Goal: Transaction & Acquisition: Purchase product/service

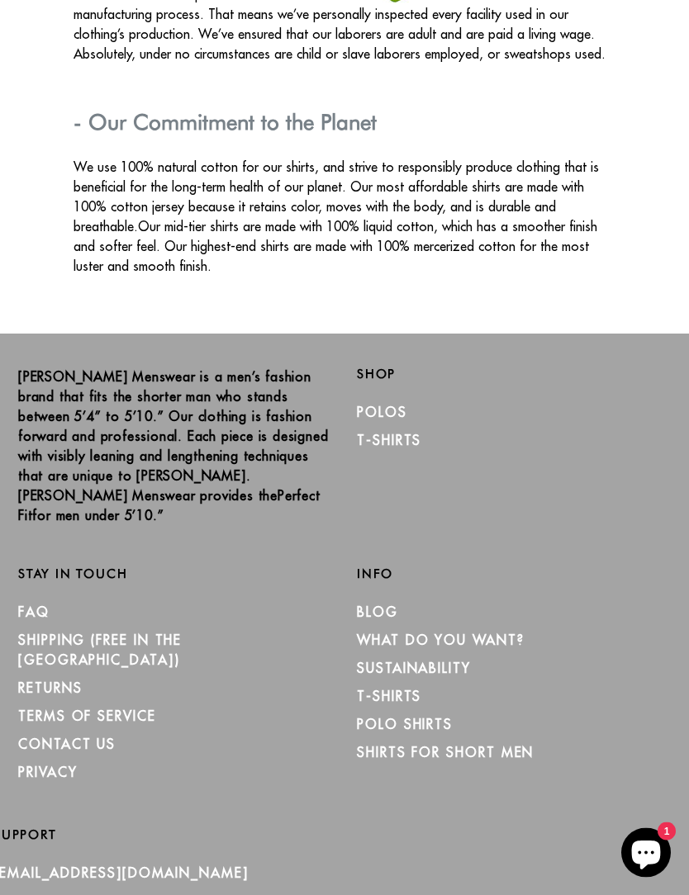
scroll to position [2944, 0]
click at [396, 405] on link "Polos" at bounding box center [382, 413] width 50 height 17
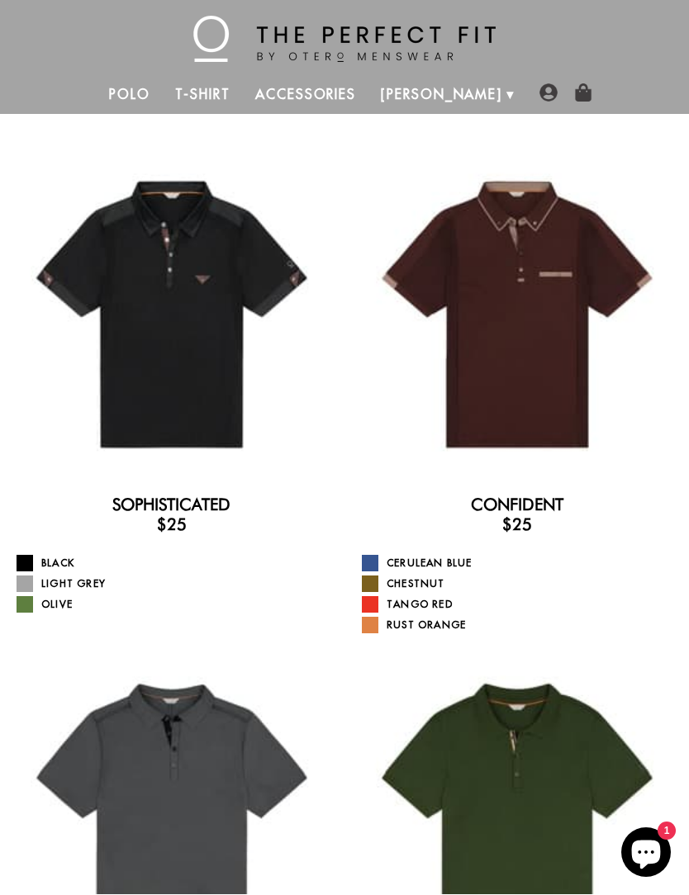
scroll to position [18, 0]
click at [556, 379] on div at bounding box center [517, 314] width 319 height 319
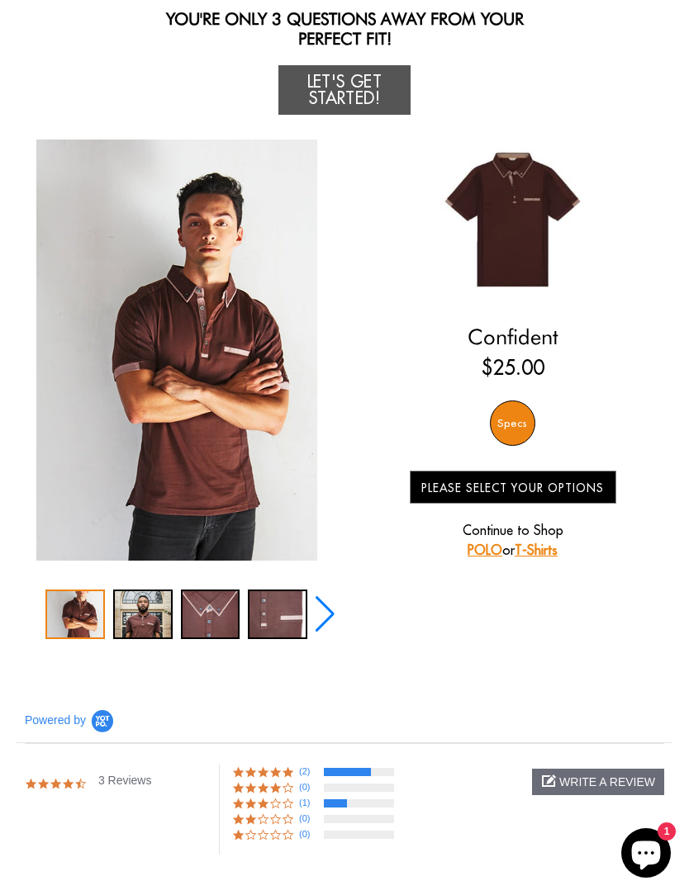
scroll to position [182, 0]
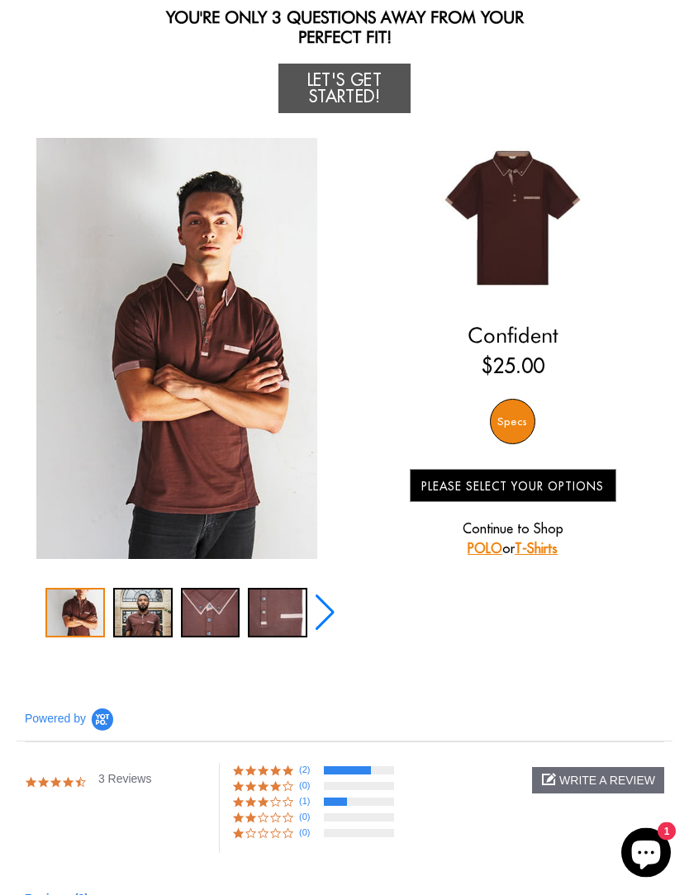
click at [497, 548] on link "POLO" at bounding box center [484, 549] width 35 height 17
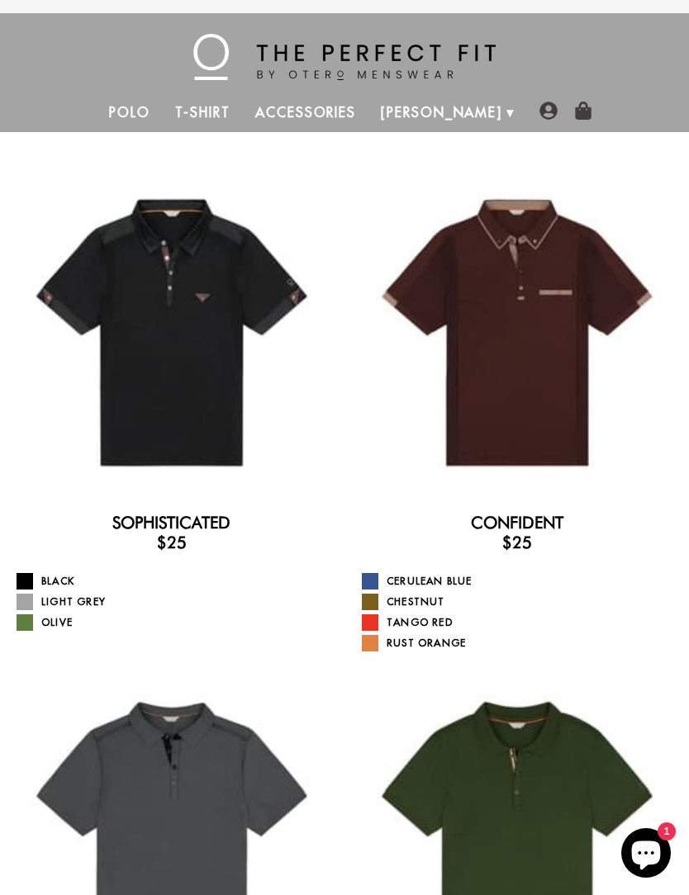
scroll to position [3, 0]
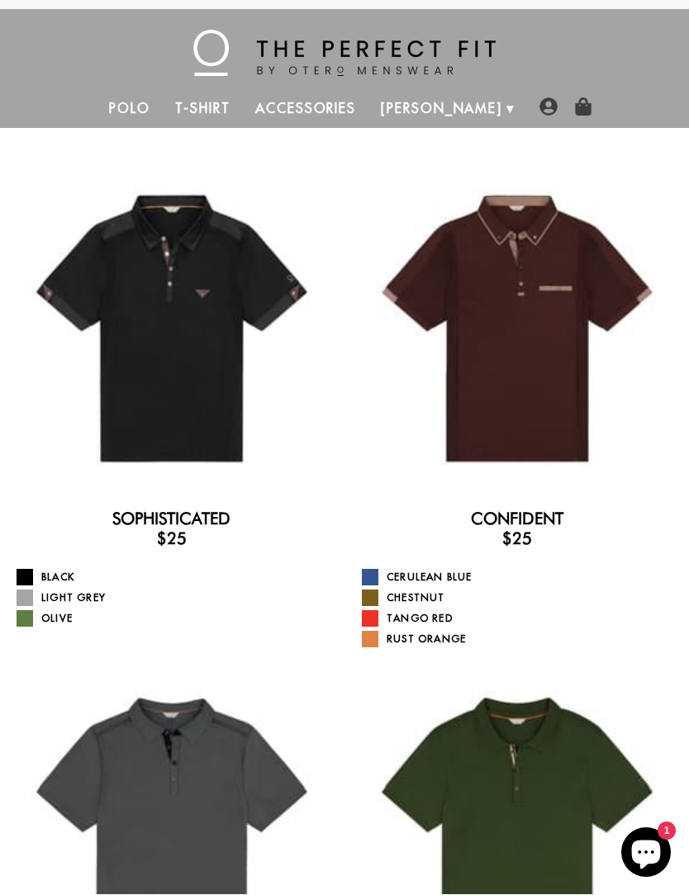
click at [458, 572] on link "Cerulean Blue" at bounding box center [519, 578] width 315 height 17
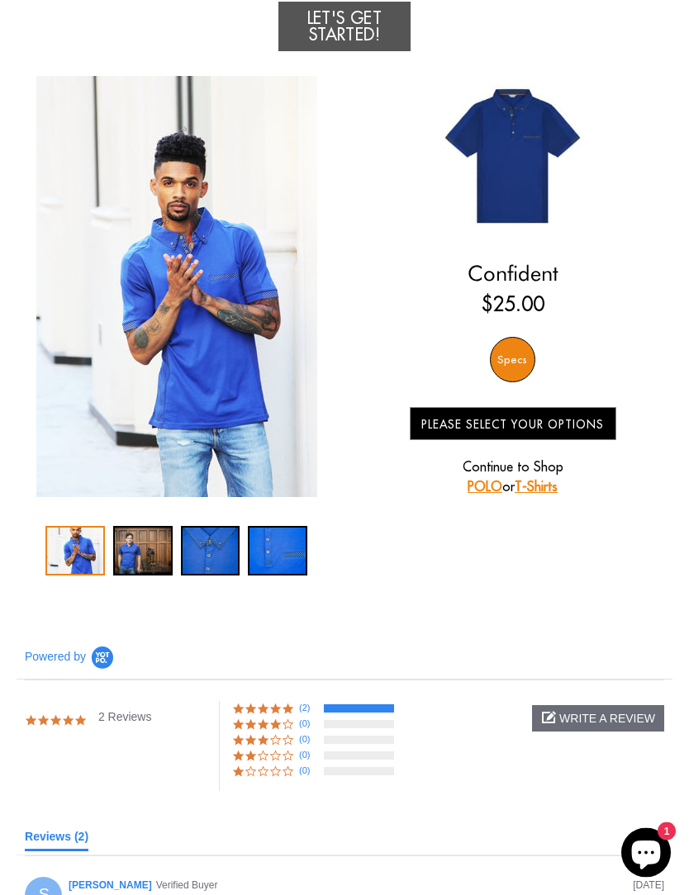
scroll to position [247, 0]
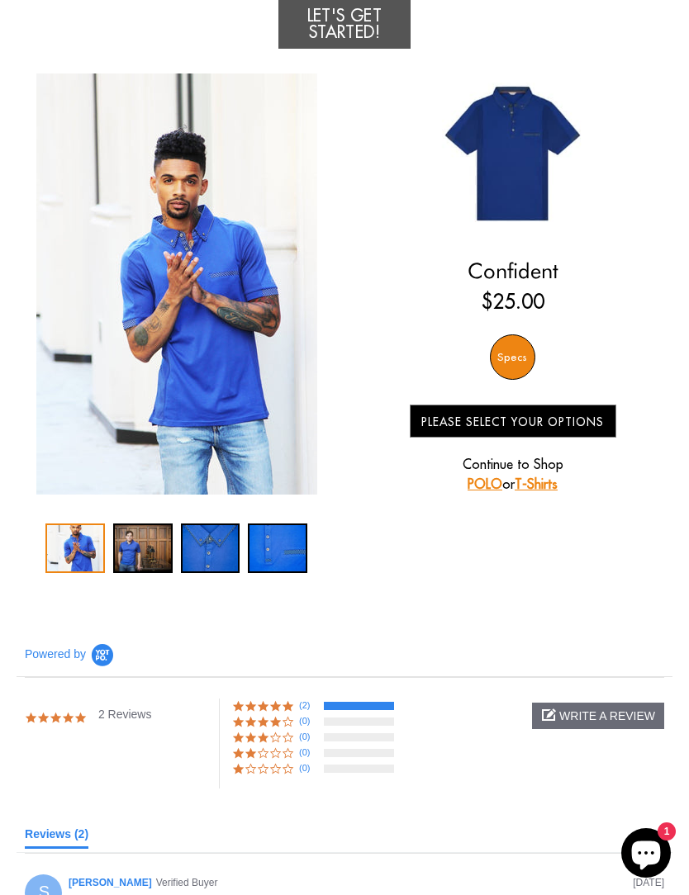
click at [495, 483] on link "POLO" at bounding box center [484, 484] width 35 height 17
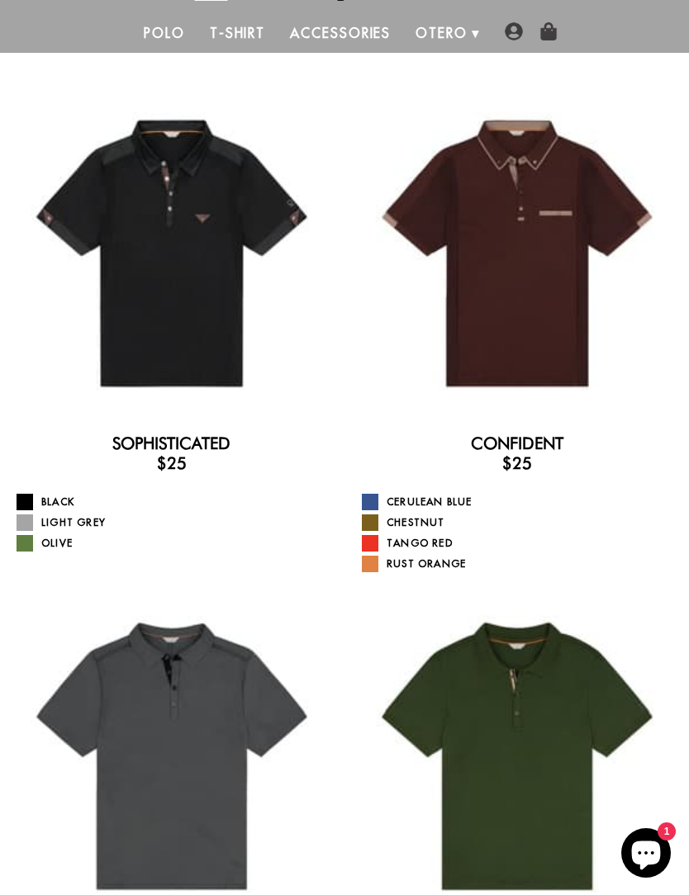
scroll to position [146, 0]
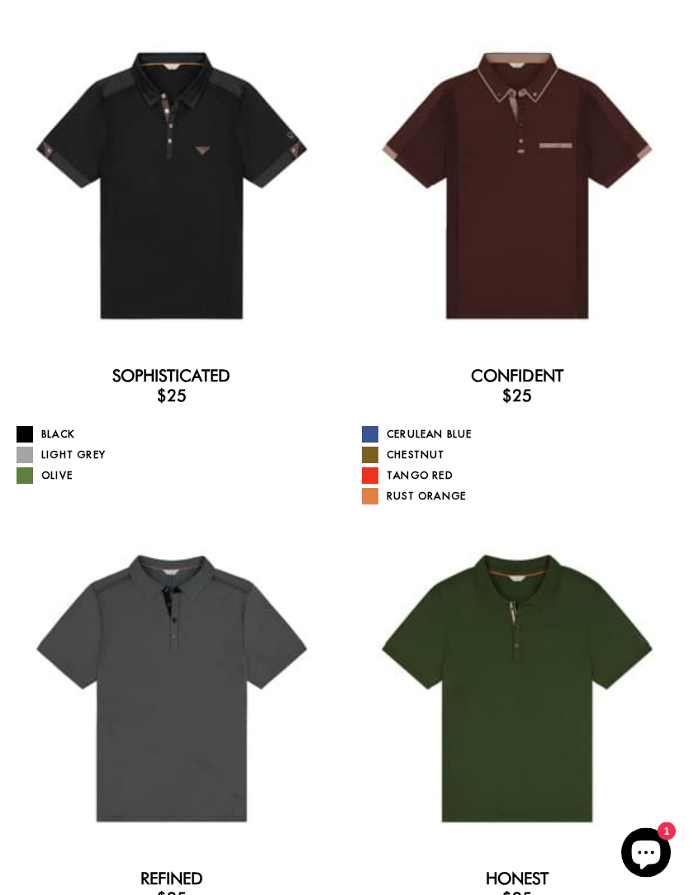
click at [67, 428] on link "Black" at bounding box center [174, 435] width 315 height 17
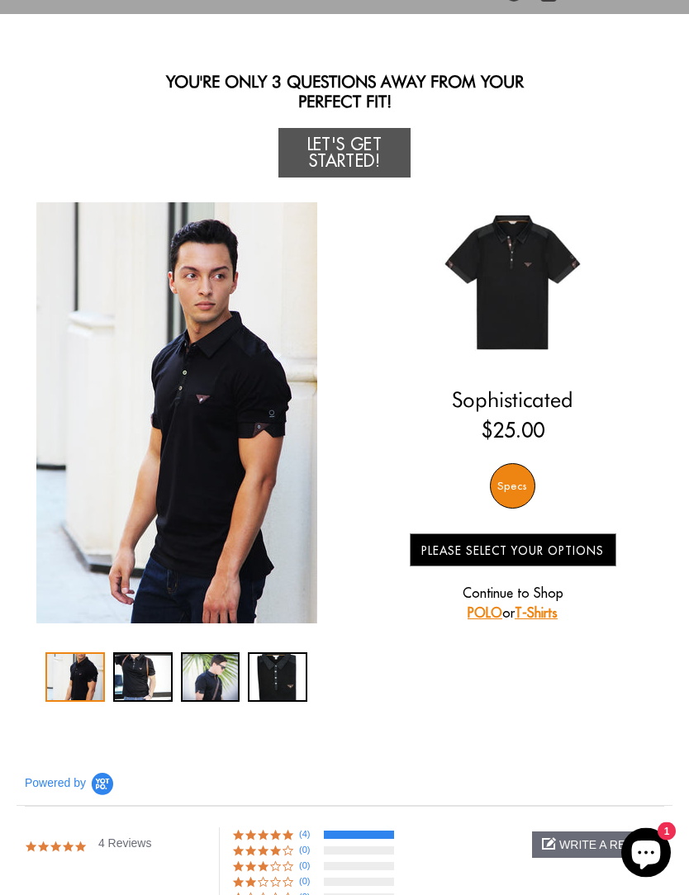
scroll to position [108, 0]
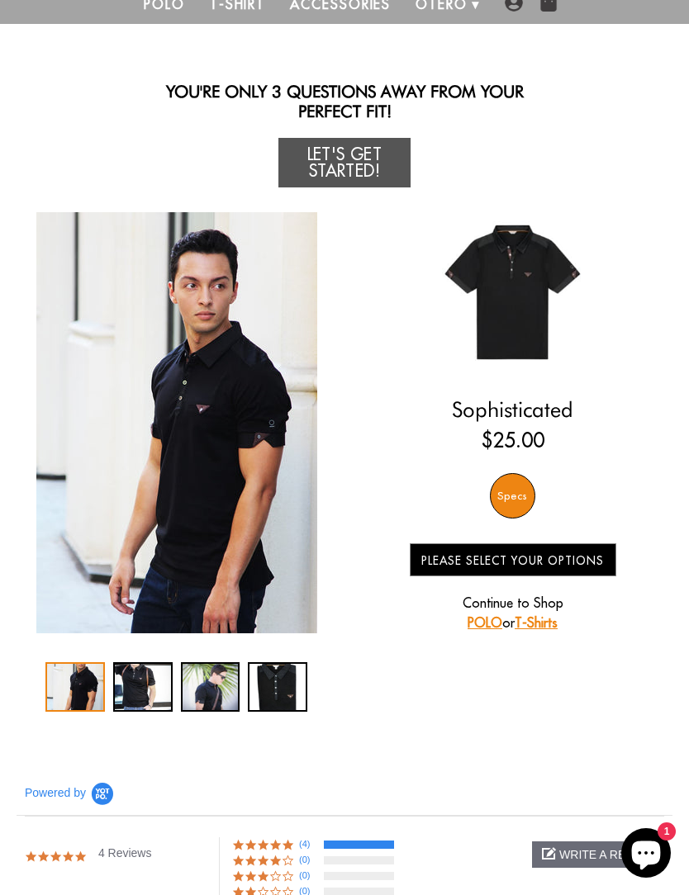
click at [524, 499] on div "Specs" at bounding box center [512, 495] width 45 height 45
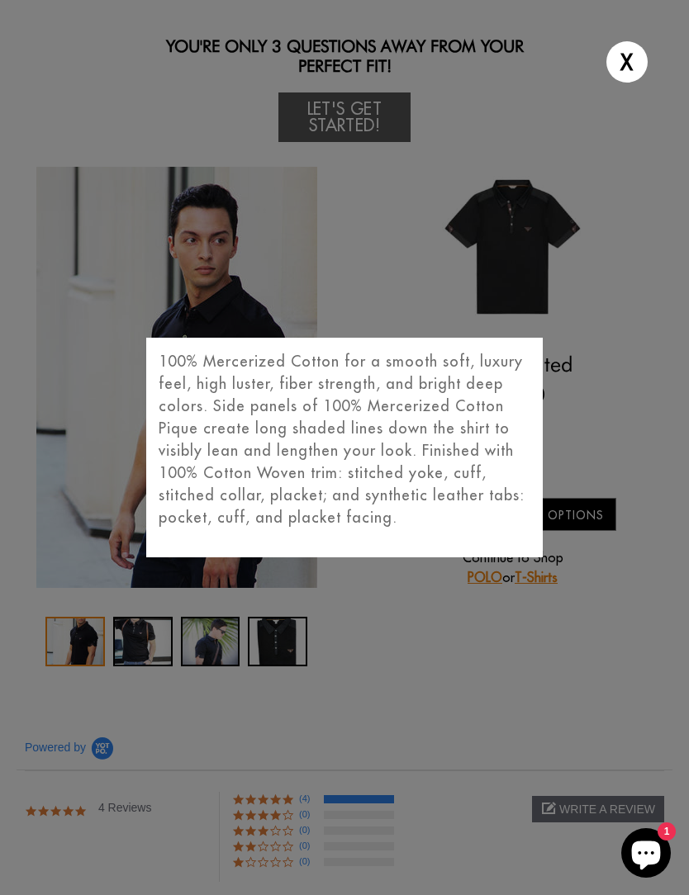
scroll to position [0, 0]
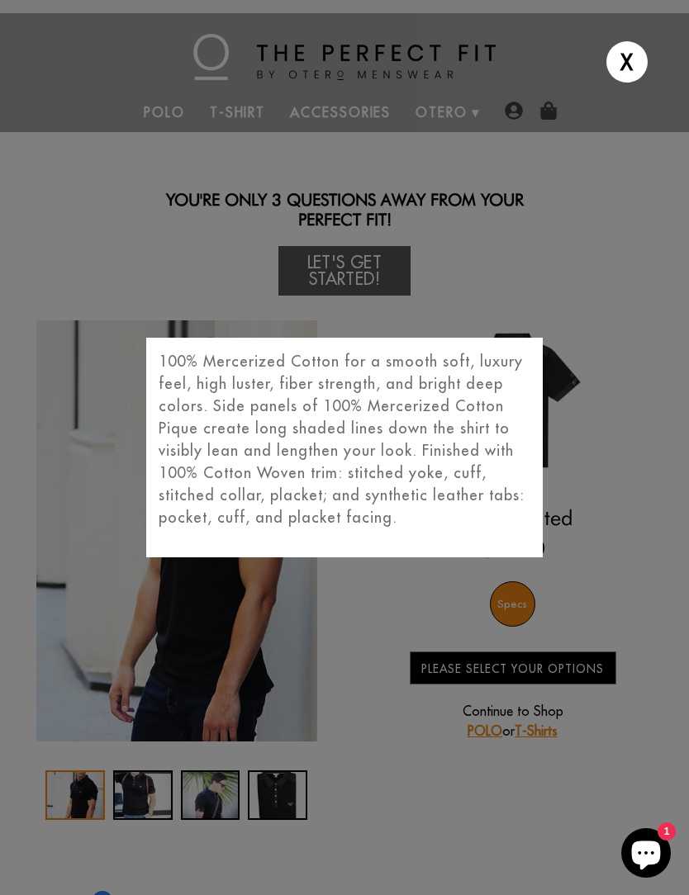
click at [377, 263] on div "X 100% Mercerized Cotton for a smooth soft, luxury feel, high luster, fiber str…" at bounding box center [344, 447] width 689 height 895
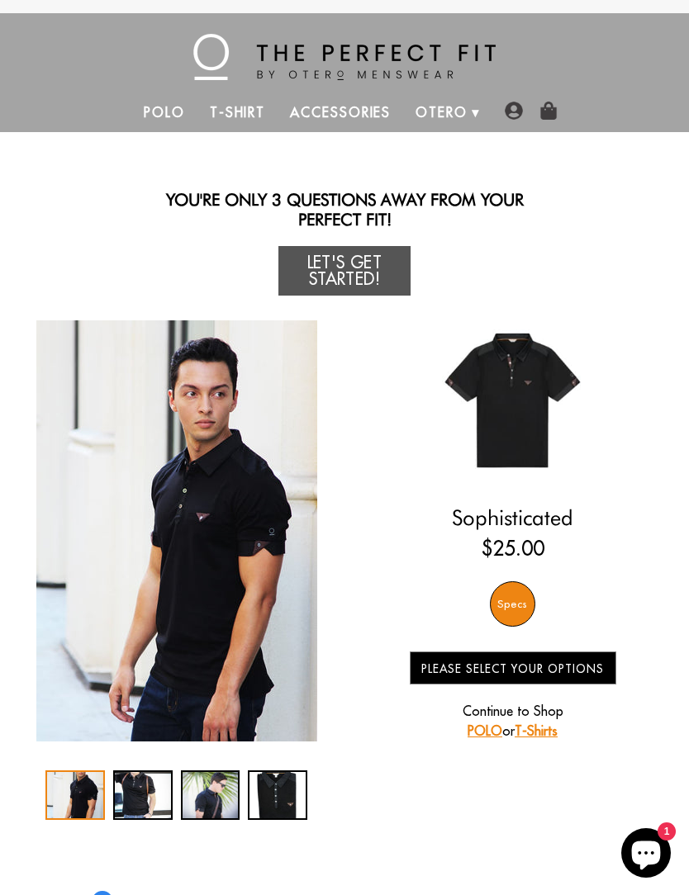
click at [377, 269] on link "Let's Get Started!" at bounding box center [344, 271] width 132 height 50
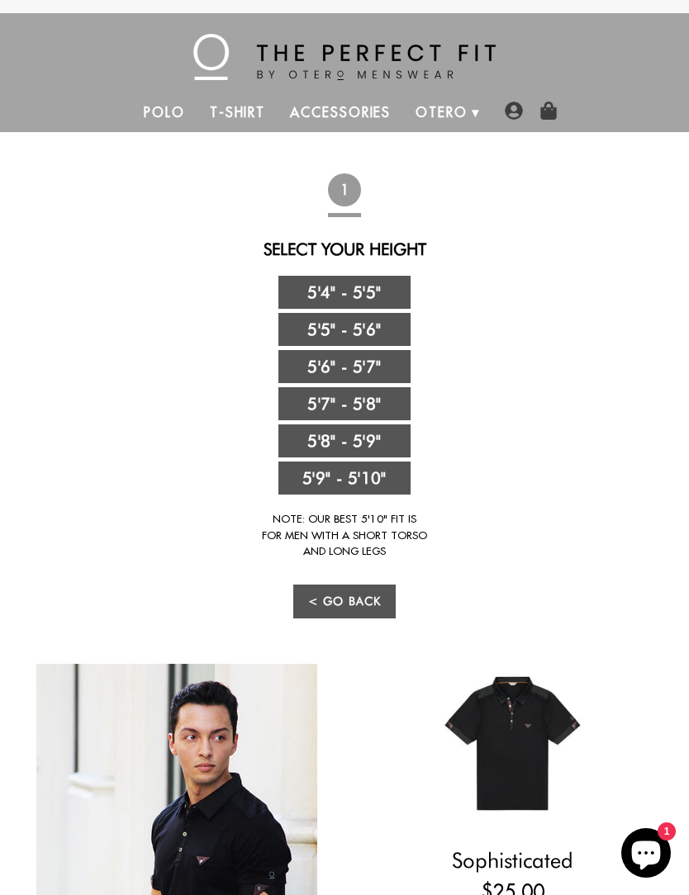
click at [383, 287] on link "5'4" - 5'5"" at bounding box center [344, 292] width 132 height 33
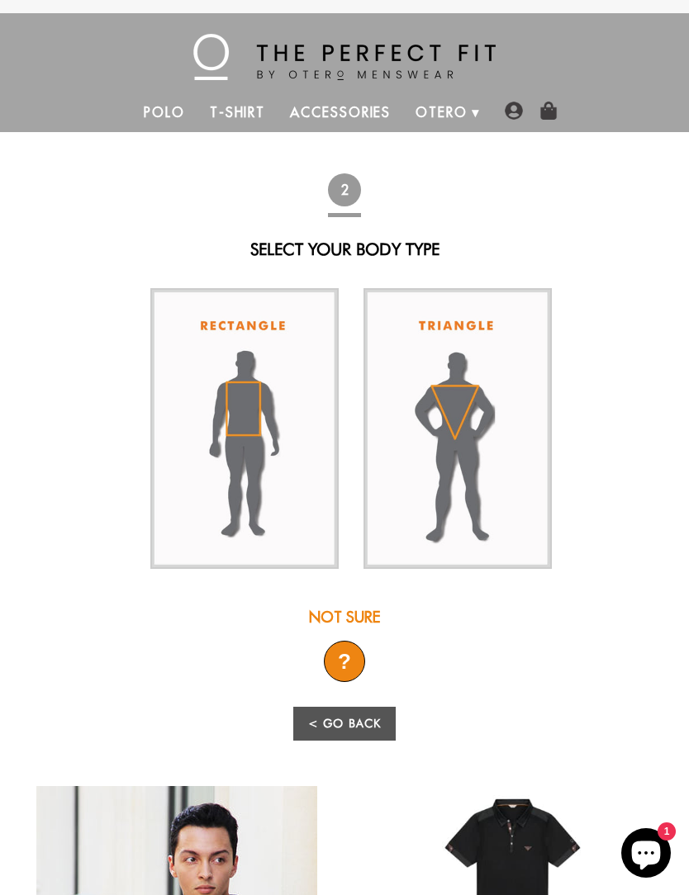
click at [276, 431] on img at bounding box center [244, 428] width 188 height 281
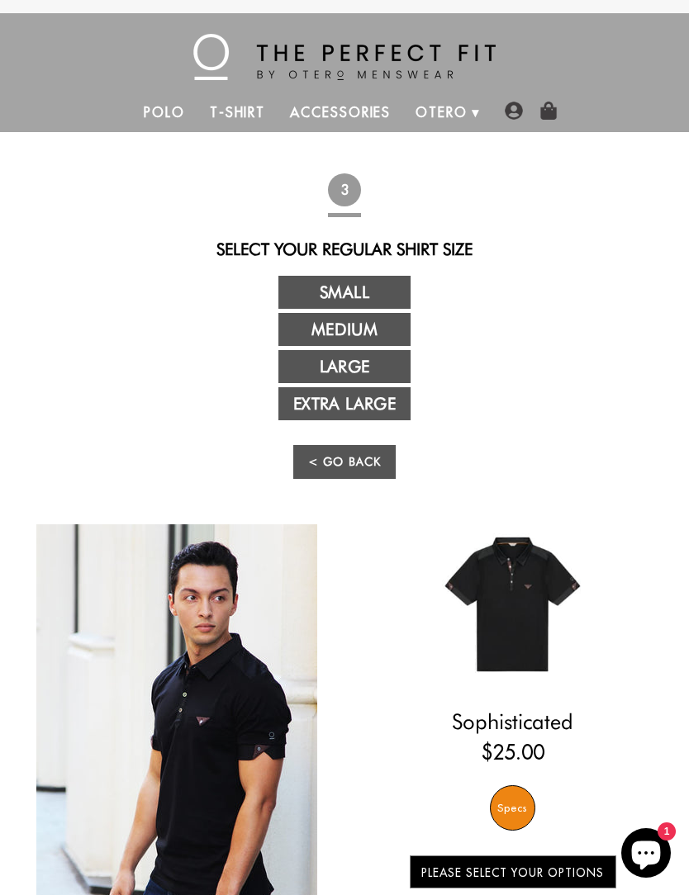
click at [379, 363] on link "Large" at bounding box center [344, 366] width 132 height 33
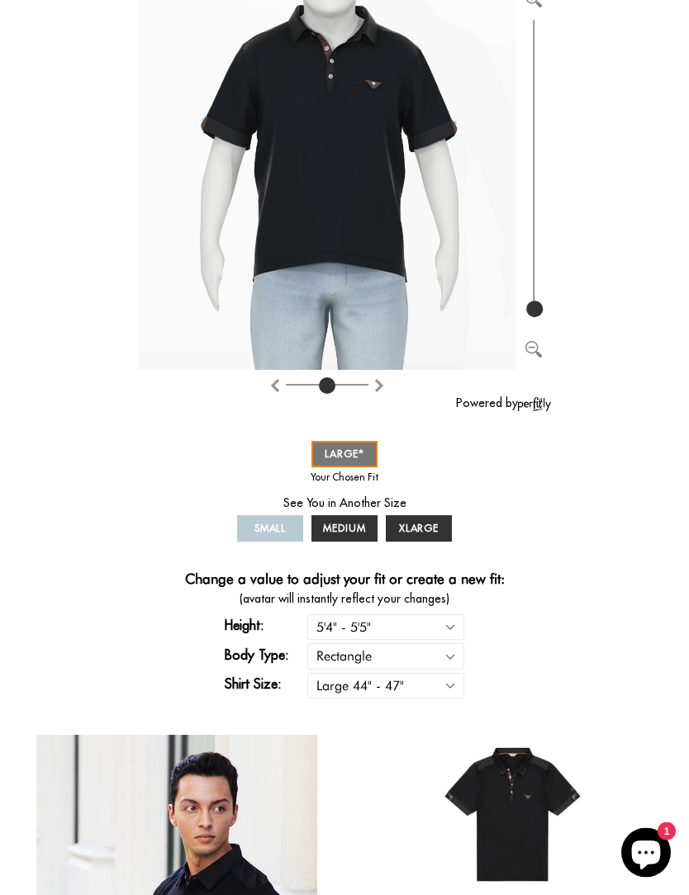
scroll to position [244, 0]
click at [458, 690] on select "Small 36" - 39" Medium 40" - 43" Large 44" - 47" Extra Large 48" - 50"" at bounding box center [385, 686] width 157 height 26
select select "M"
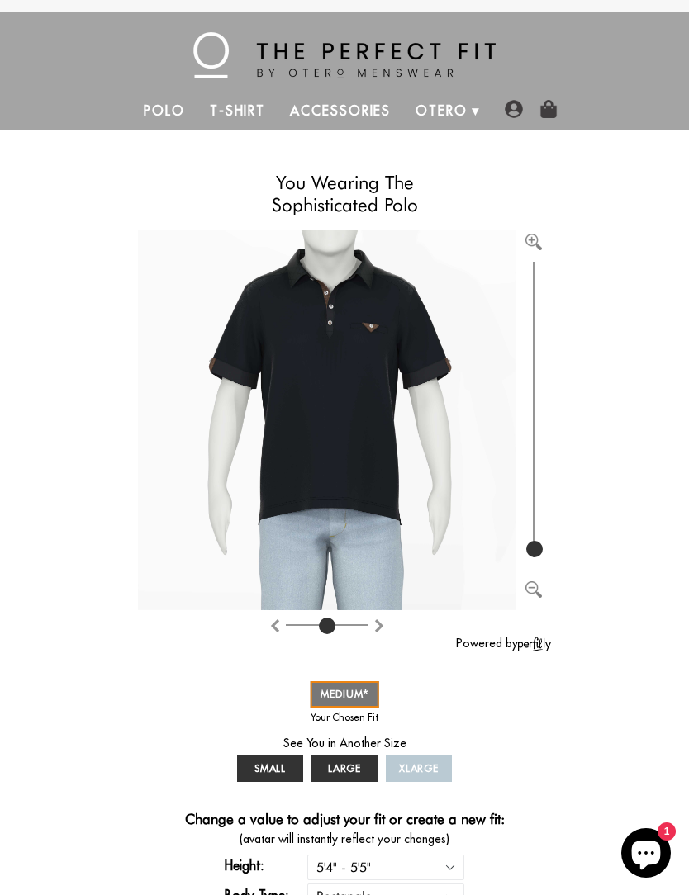
scroll to position [6, 0]
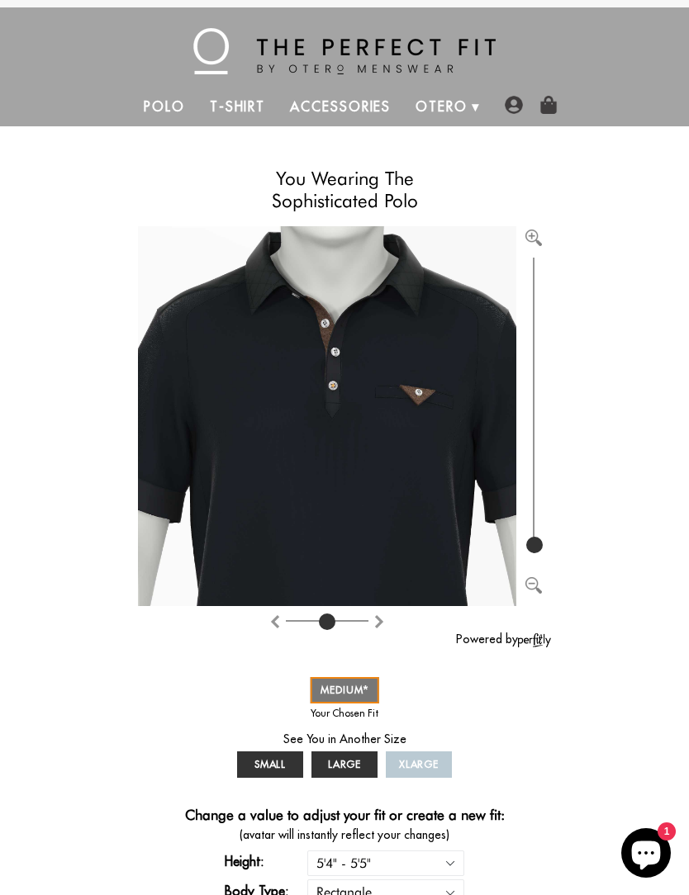
type input "100"
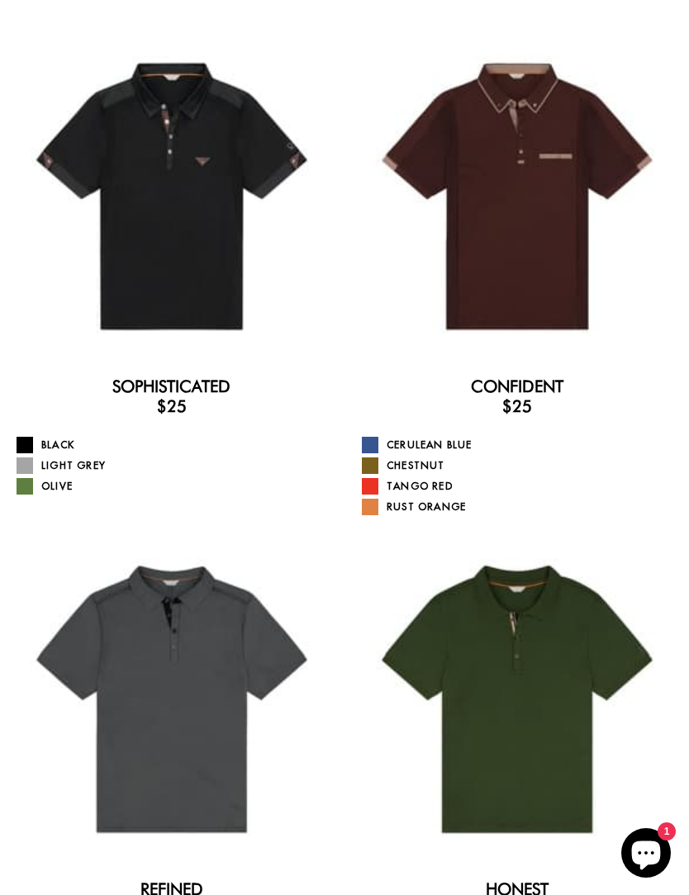
scroll to position [137, 0]
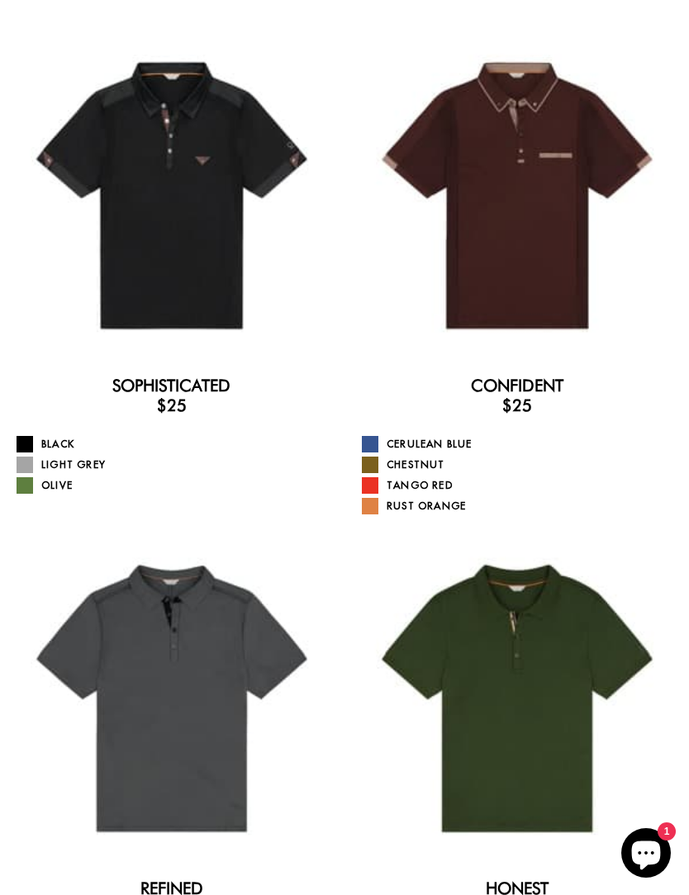
click at [552, 258] on div at bounding box center [517, 195] width 319 height 319
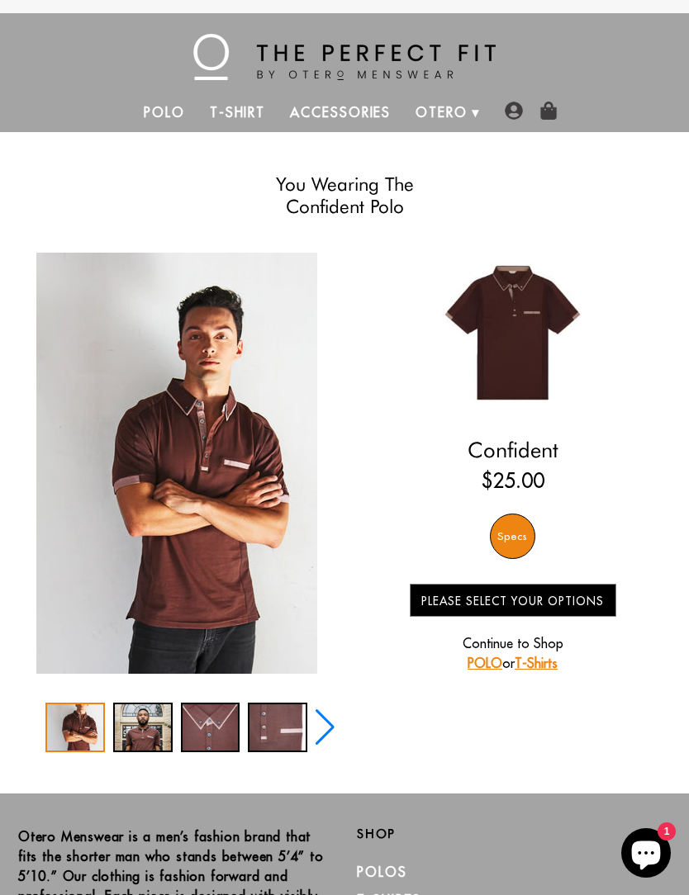
select select "M"
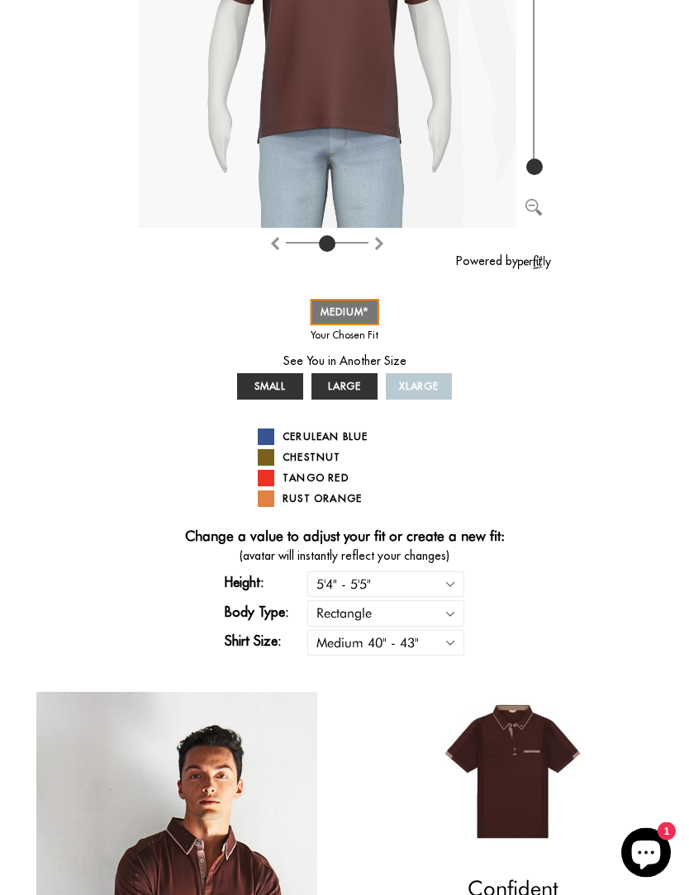
scroll to position [388, 0]
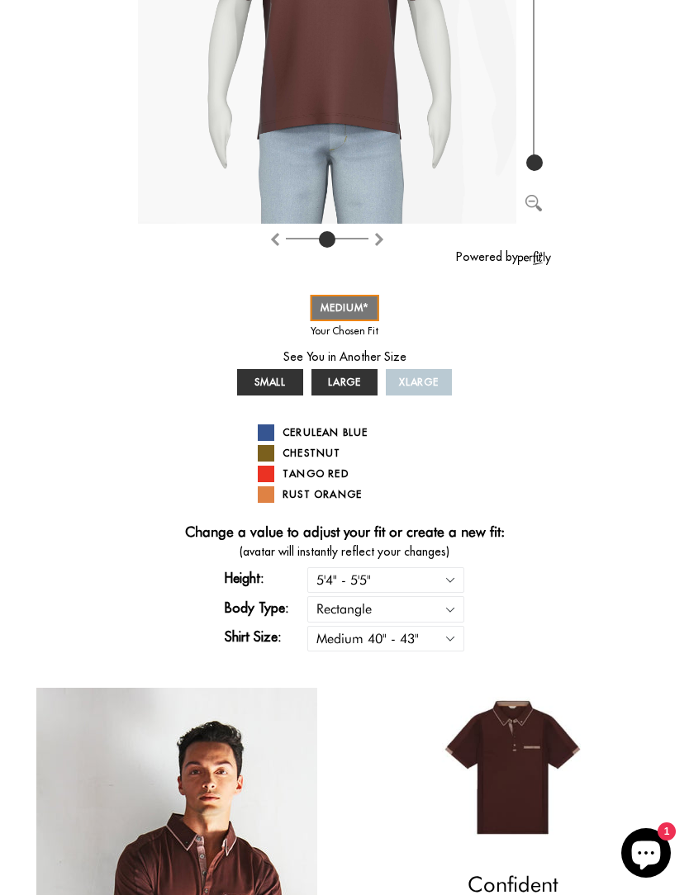
click at [336, 459] on link "Chestnut" at bounding box center [344, 453] width 173 height 17
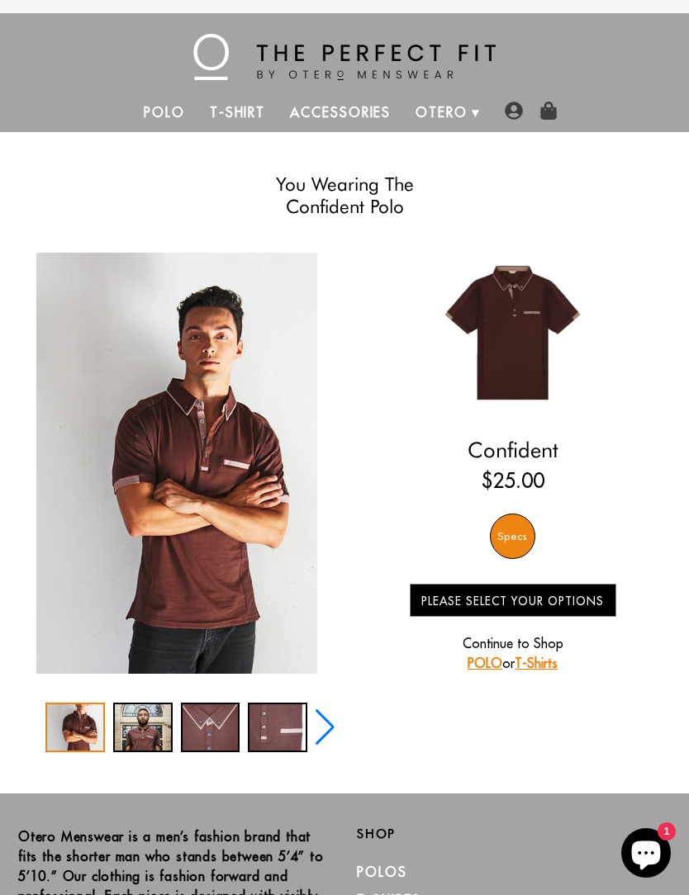
select select "M"
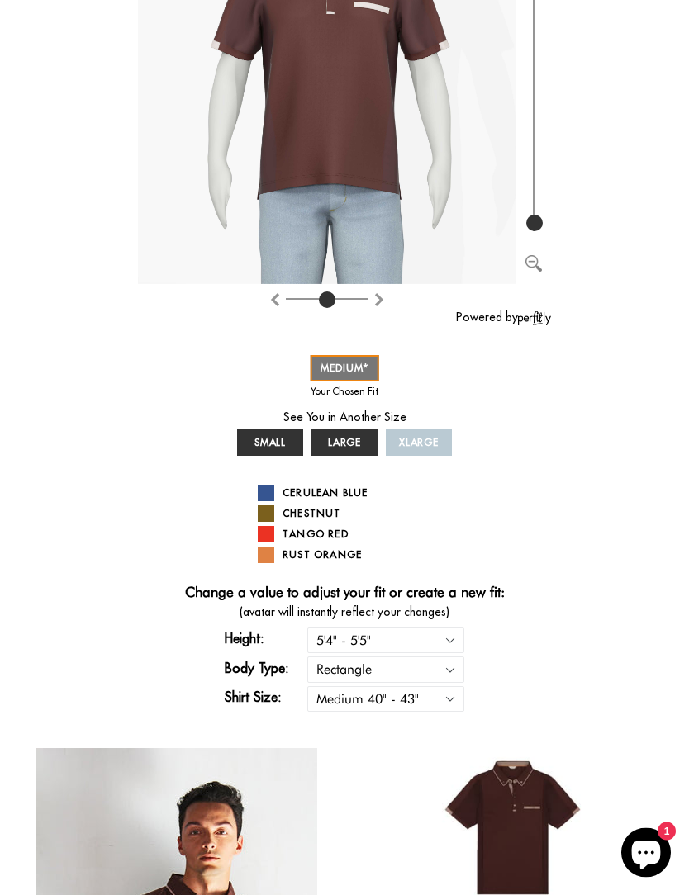
click at [586, 524] on div "You Wearing The Confident Polo You're only 3 questions away from your perfect f…" at bounding box center [345, 547] width 656 height 1402
